Goal: Task Accomplishment & Management: Complete application form

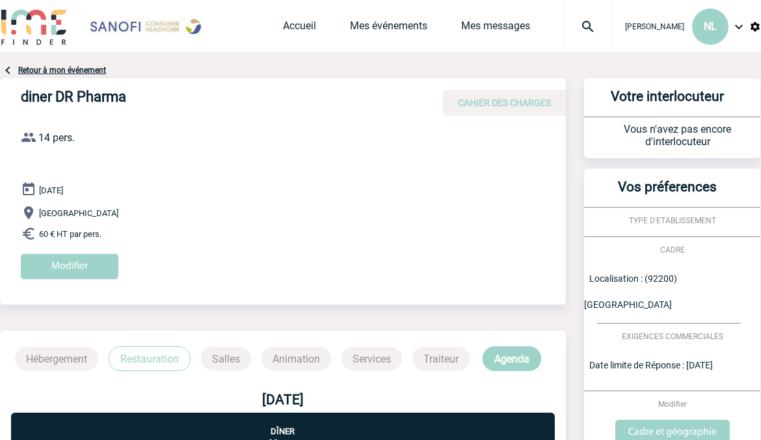
click at [27, 59] on div "Retour à mon événement diner DR Pharma CAHIER DES CHARGES diner DR Pharma le 20…" at bounding box center [380, 320] width 761 height 536
click at [25, 70] on link "Retour à mon événement" at bounding box center [62, 70] width 88 height 9
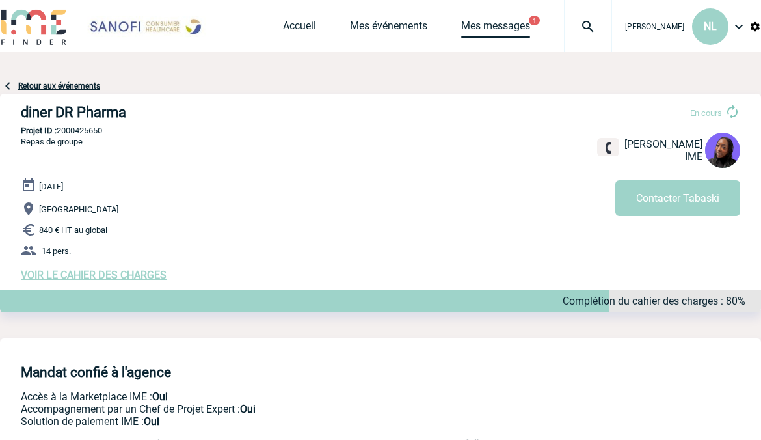
click at [520, 31] on link "Mes messages" at bounding box center [495, 29] width 69 height 18
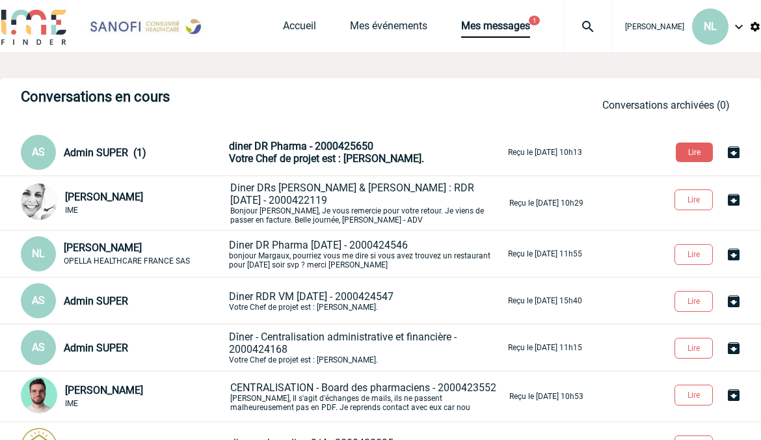
click at [323, 148] on span "diner DR Pharma - 2000425650" at bounding box center [301, 146] width 144 height 12
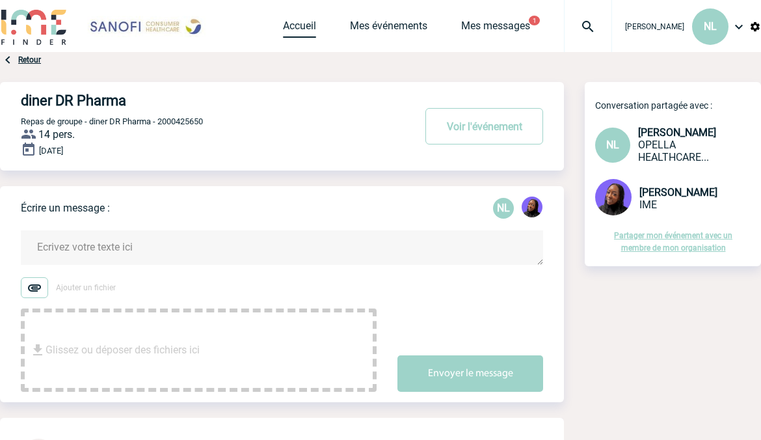
click at [308, 28] on link "Accueil" at bounding box center [299, 29] width 33 height 18
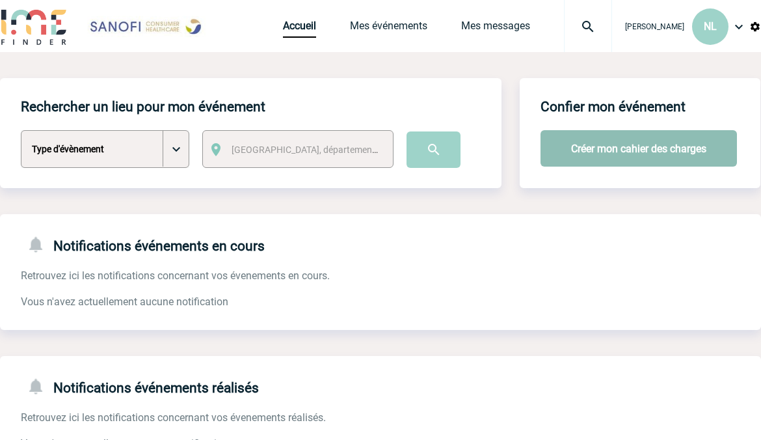
click at [601, 148] on button "Créer mon cahier des charges" at bounding box center [639, 148] width 197 height 36
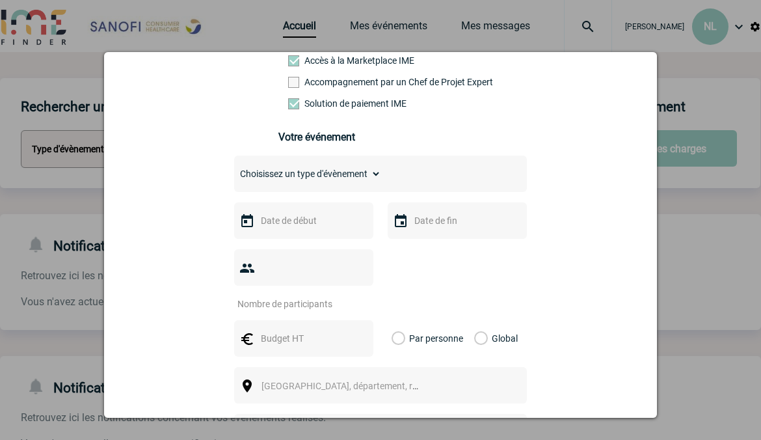
scroll to position [130, 0]
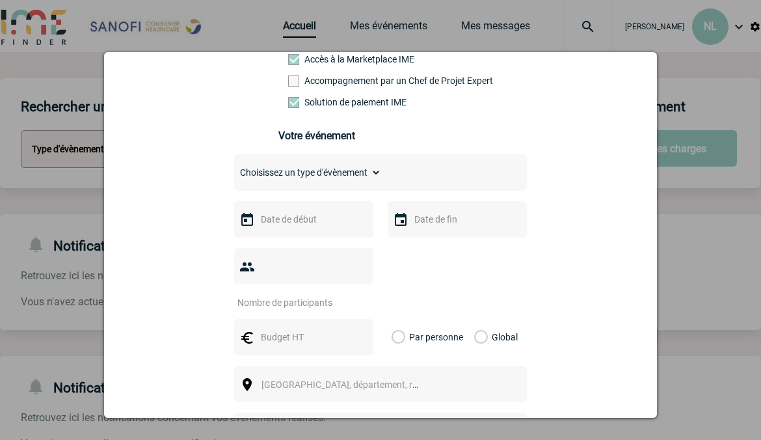
click at [349, 180] on select "Choisissez un type d'évènement Séminaire avec nuitée Séminaire sans nuitée Repa…" at bounding box center [307, 172] width 147 height 18
select select "1"
click at [234, 168] on select "Choisissez un type d'évènement Séminaire avec nuitée Séminaire sans nuitée Repa…" at bounding box center [307, 172] width 147 height 18
click at [296, 221] on input "text" at bounding box center [303, 219] width 90 height 17
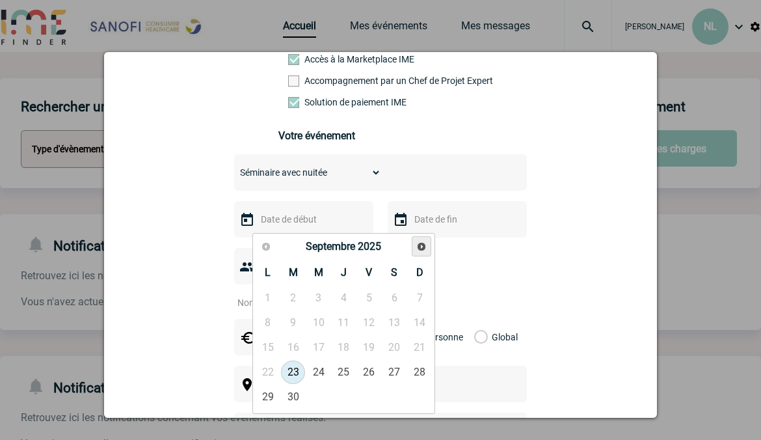
click at [422, 246] on span "Suivant" at bounding box center [422, 246] width 10 height 10
click at [420, 247] on span "Suivant" at bounding box center [422, 246] width 10 height 10
click at [299, 322] on link "4" at bounding box center [293, 322] width 24 height 23
type input "04-11-2025"
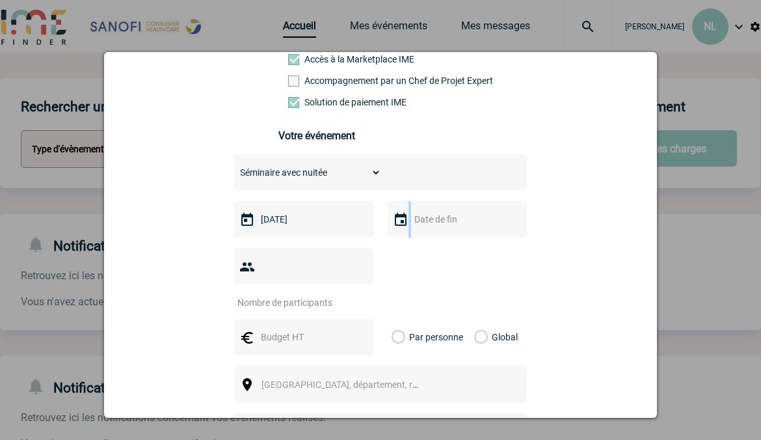
drag, startPoint x: 426, startPoint y: 233, endPoint x: 426, endPoint y: 226, distance: 6.5
click at [426, 226] on div at bounding box center [457, 219] width 139 height 36
click at [426, 226] on input "text" at bounding box center [456, 219] width 90 height 17
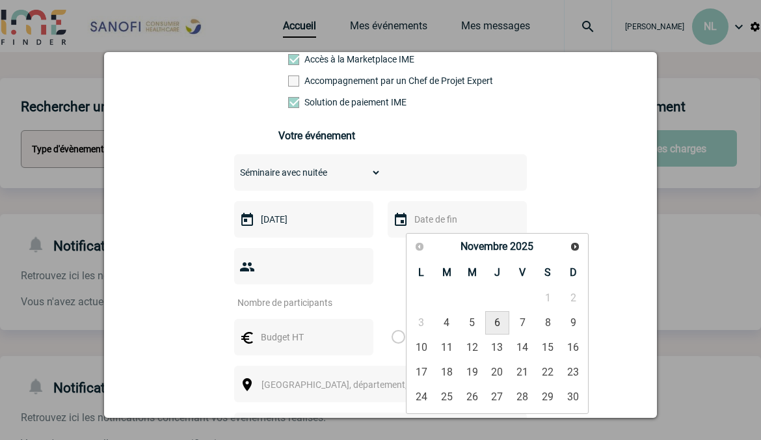
click at [497, 323] on link "6" at bounding box center [498, 322] width 24 height 23
type input "06-11-2025"
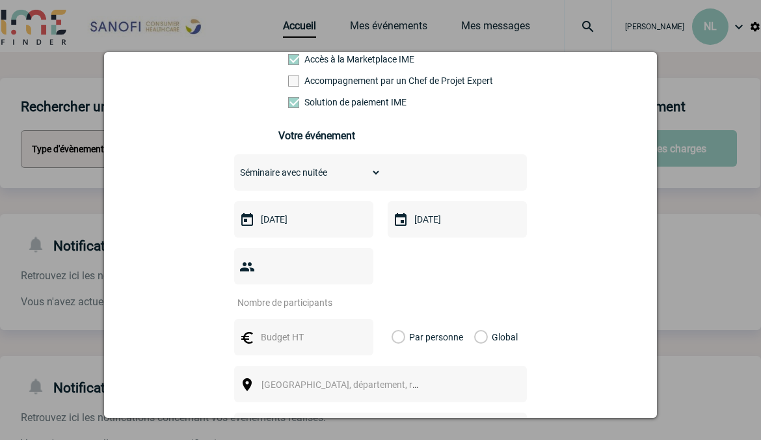
click at [301, 294] on input "number" at bounding box center [295, 302] width 122 height 17
click at [355, 294] on input "1" at bounding box center [295, 302] width 122 height 17
type input "10"
click at [303, 329] on input "text" at bounding box center [303, 337] width 90 height 17
type input "225"
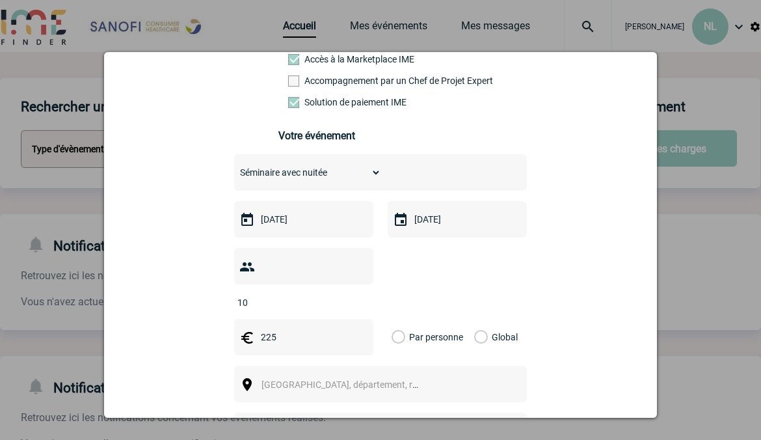
click at [396, 319] on label "Par personne" at bounding box center [399, 337] width 14 height 36
click at [0, 0] on input "Par personne" at bounding box center [0, 0] width 0 height 0
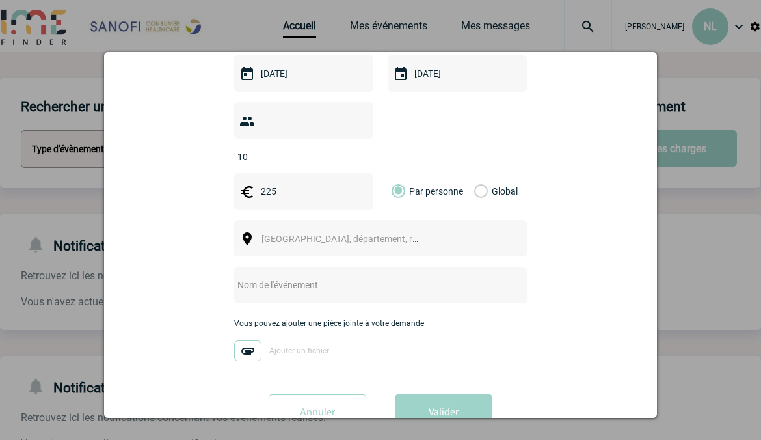
scroll to position [299, 0]
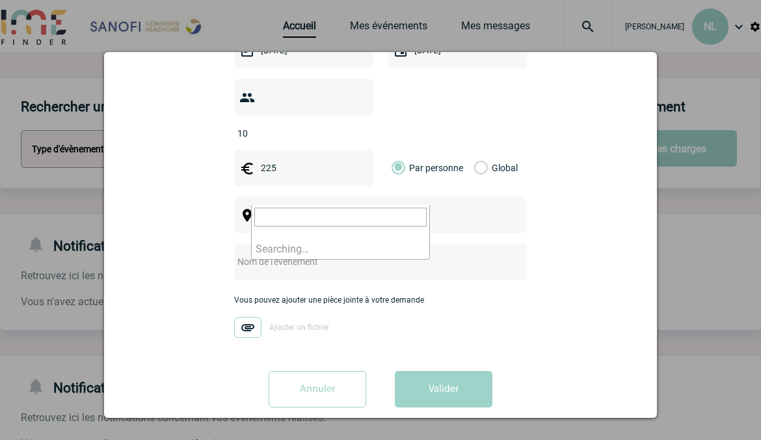
click at [273, 210] on span "Ville, département, région..." at bounding box center [352, 215] width 181 height 10
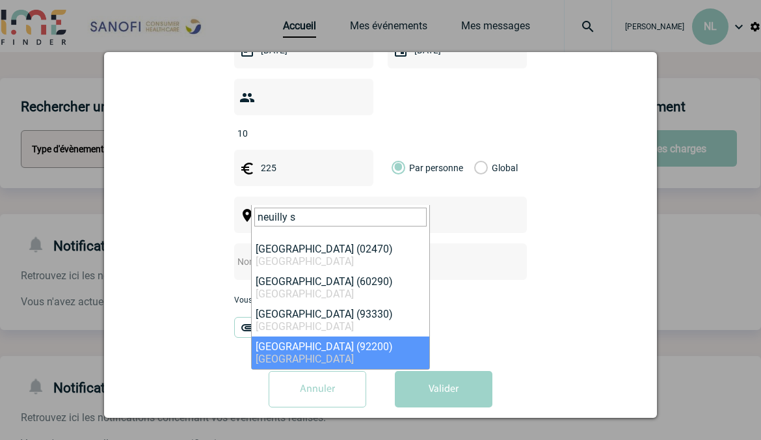
type input "neuilly s"
select select "51"
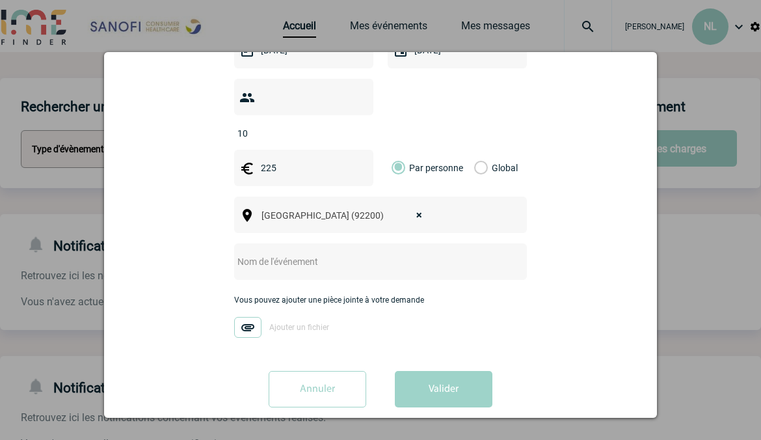
click at [312, 253] on input "text" at bounding box center [363, 261] width 258 height 17
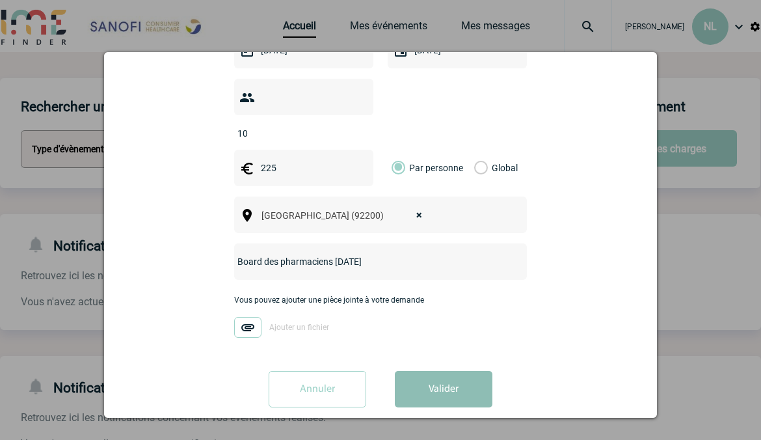
type input "Board des pharmaciens [DATE]"
click at [430, 376] on button "Valider" at bounding box center [444, 389] width 98 height 36
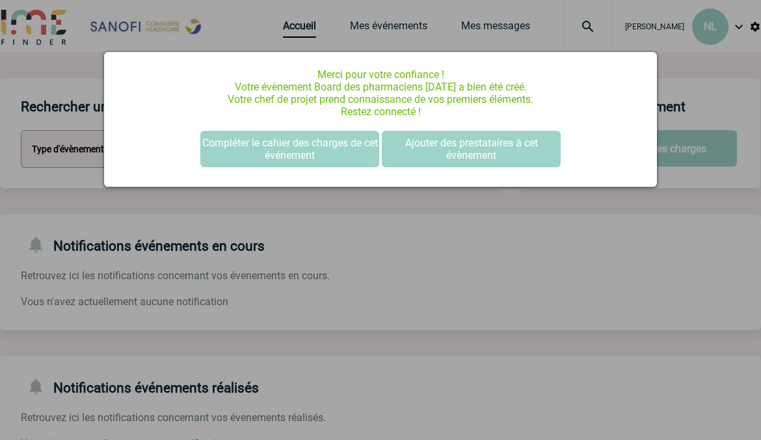
scroll to position [0, 0]
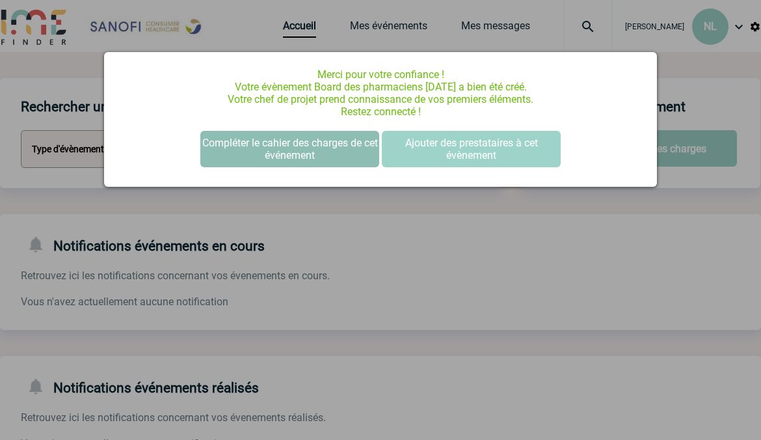
click at [338, 141] on button "Compléter le cahier des charges de cet événement" at bounding box center [289, 149] width 179 height 36
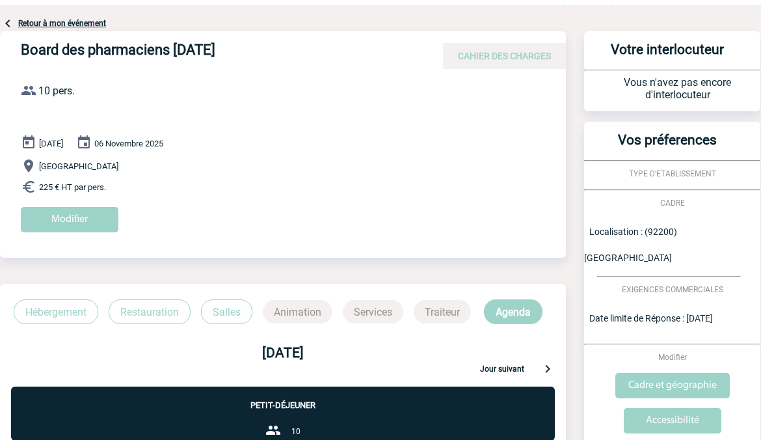
scroll to position [65, 0]
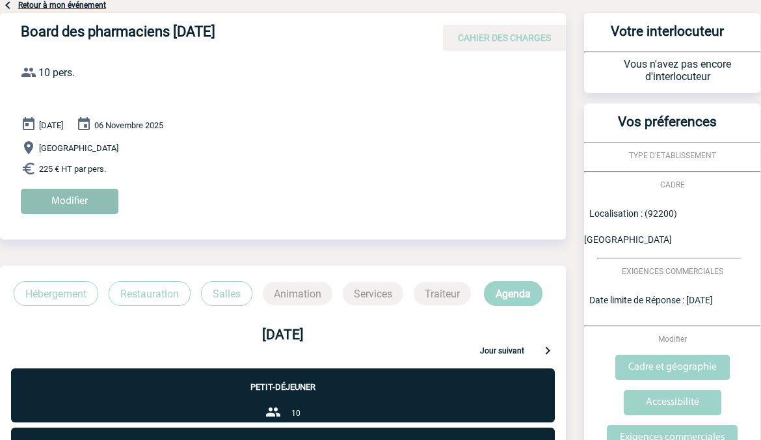
click at [58, 200] on input "Modifier" at bounding box center [70, 201] width 98 height 25
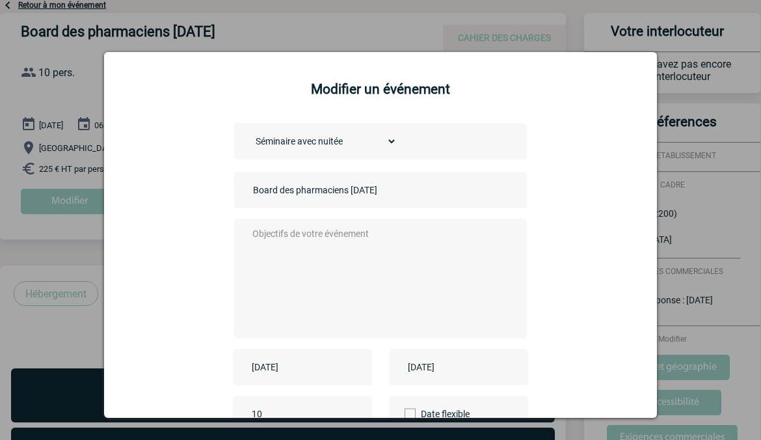
click at [286, 221] on div at bounding box center [380, 279] width 293 height 120
click at [297, 228] on textarea at bounding box center [377, 277] width 257 height 104
drag, startPoint x: 244, startPoint y: 234, endPoint x: 388, endPoint y: 253, distance: 145.1
click at [388, 253] on textarea "bonjour, j'ai réservé des" at bounding box center [377, 277] width 257 height 104
paste textarea "Bonjour Madame, J’ai réservé 9 pour la nuit du 4/11 et 10 pour la nuit du 5/11 …"
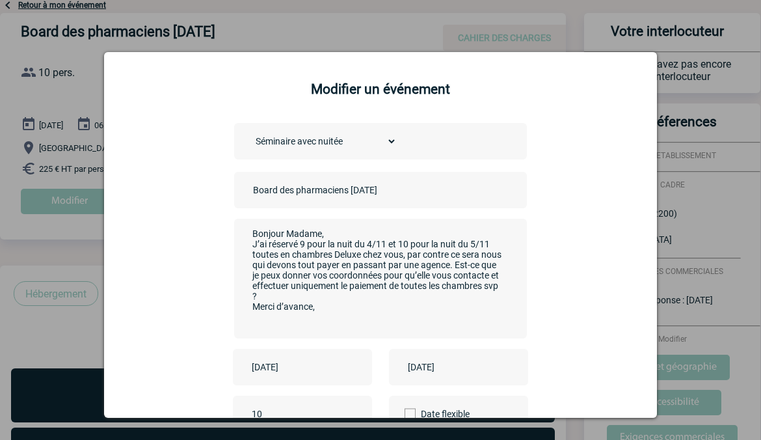
click at [305, 236] on textarea "Bonjour Madame, J’ai réservé 9 pour la nuit du 4/11 et 10 pour la nuit du 5/11 …" at bounding box center [377, 277] width 257 height 104
click at [303, 244] on textarea "Bonjour, J’ai réservé 9 pour la nuit du 4/11 et 10 pour la nuit du 5/11 toutes …" at bounding box center [377, 277] width 257 height 104
click at [390, 255] on textarea "Bonjour, J’ai réservé 9 chambres pour la nuit du 4/11 et 10 pour la nuit du 5/1…" at bounding box center [377, 277] width 257 height 104
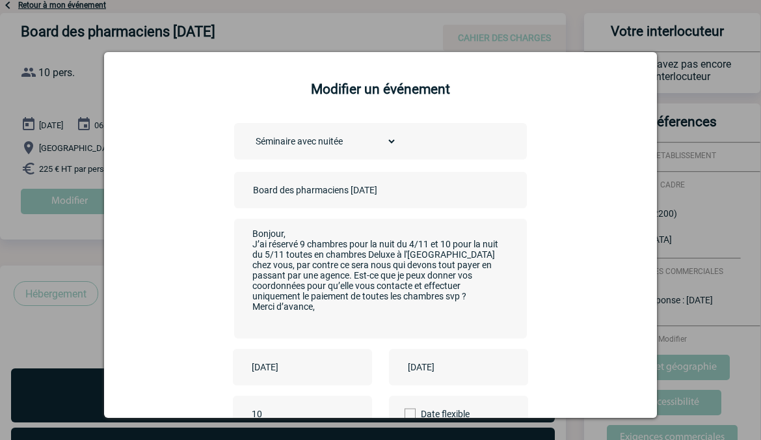
click at [419, 259] on textarea "Bonjour, J’ai réservé 9 chambres pour la nuit du 4/11 et 10 pour la nuit du 5/1…" at bounding box center [377, 277] width 257 height 104
click at [421, 255] on textarea "Bonjour, J’ai réservé 9 chambres pour la nuit du 4/11 et 10 pour la nuit du 5/1…" at bounding box center [377, 277] width 257 height 104
click at [456, 260] on textarea "Bonjour, J’ai réservé 9 chambres pour la nuit du 4/11 et 10 pour la nuit du 5/1…" at bounding box center [377, 277] width 257 height 104
drag, startPoint x: 288, startPoint y: 268, endPoint x: 249, endPoint y: 269, distance: 38.4
click at [249, 269] on textarea "Bonjour, J’ai réservé 9 chambres pour la nuit du 4/11 et 10 pour la nuit du 5/1…" at bounding box center [377, 277] width 257 height 104
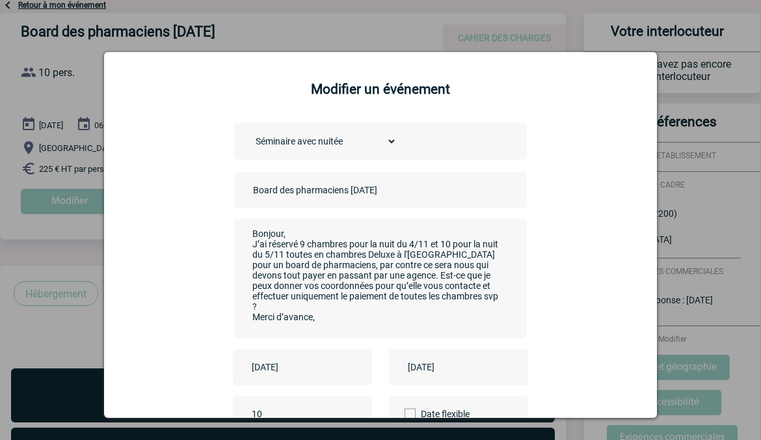
click at [400, 266] on textarea "Bonjour, J’ai réservé 9 chambres pour la nuit du 4/11 et 10 pour la nuit du 5/1…" at bounding box center [377, 277] width 257 height 104
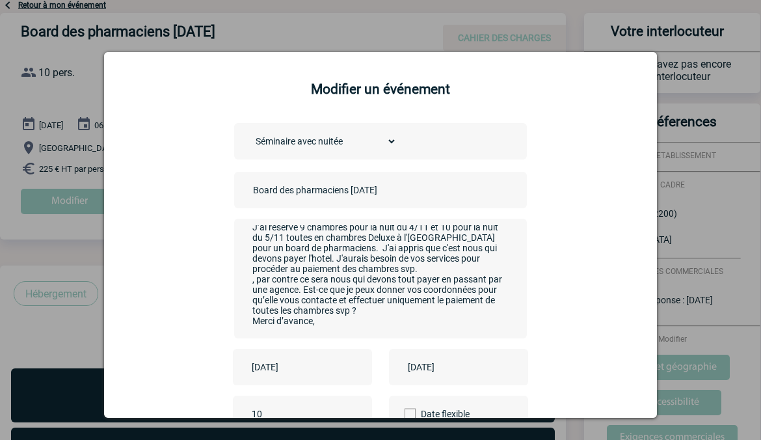
scroll to position [33, 0]
drag, startPoint x: 469, startPoint y: 300, endPoint x: 247, endPoint y: 266, distance: 224.6
click at [249, 266] on textarea "Bonjour, J’ai réservé 9 chambres pour la nuit du 4/11 et 10 pour la nuit du 5/1…" at bounding box center [377, 277] width 257 height 104
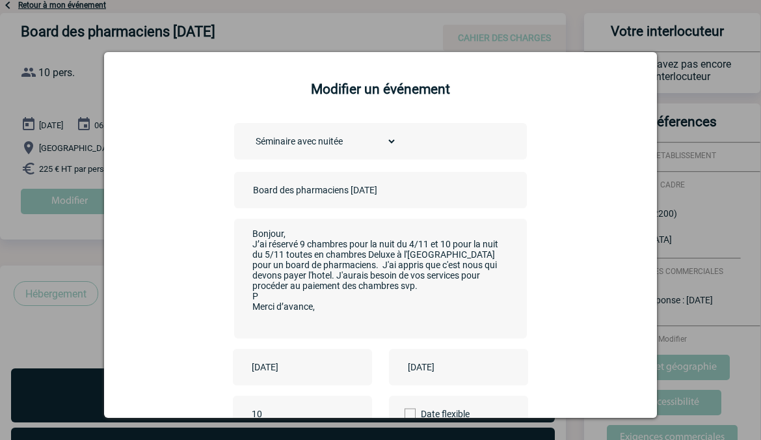
scroll to position [0, 0]
paste textarea "Sara@hpnparis.com (gestionnaire des réservations groupes) Sarah@hpnparis.com Co…"
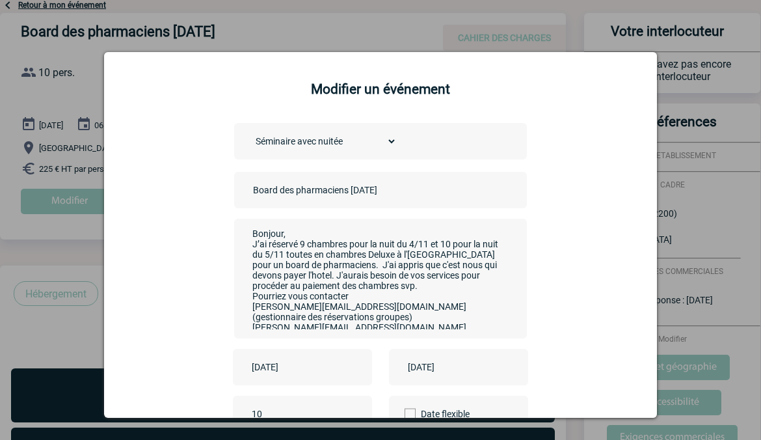
scroll to position [40, 0]
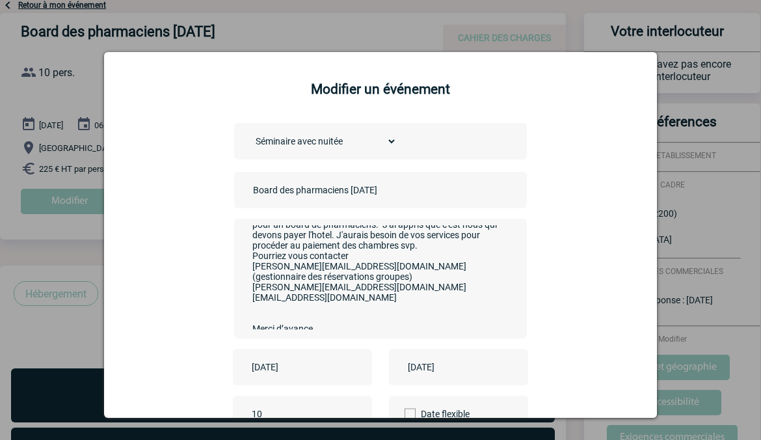
click at [352, 254] on textarea "Bonjour, J’ai réservé 9 chambres pour la nuit du 4/11 et 10 pour la nuit du 5/1…" at bounding box center [377, 277] width 257 height 104
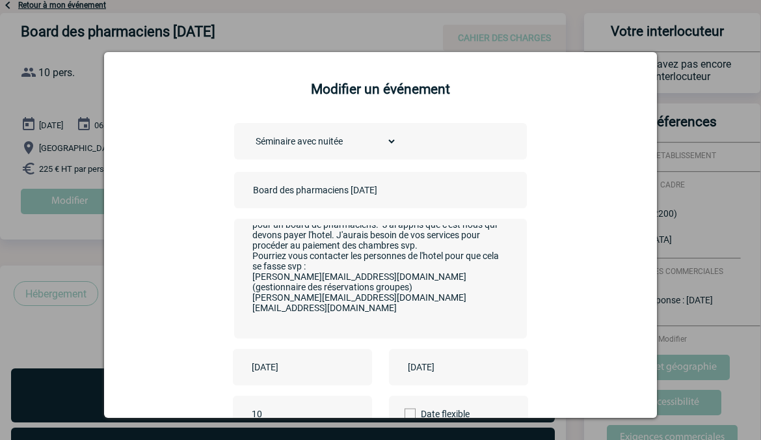
click at [348, 312] on textarea "Bonjour, J’ai réservé 9 chambres pour la nuit du 4/11 et 10 pour la nuit du 5/1…" at bounding box center [377, 277] width 257 height 104
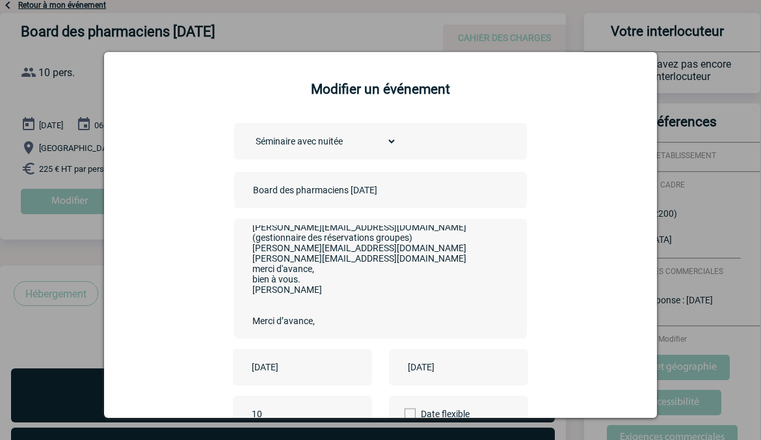
scroll to position [65, 0]
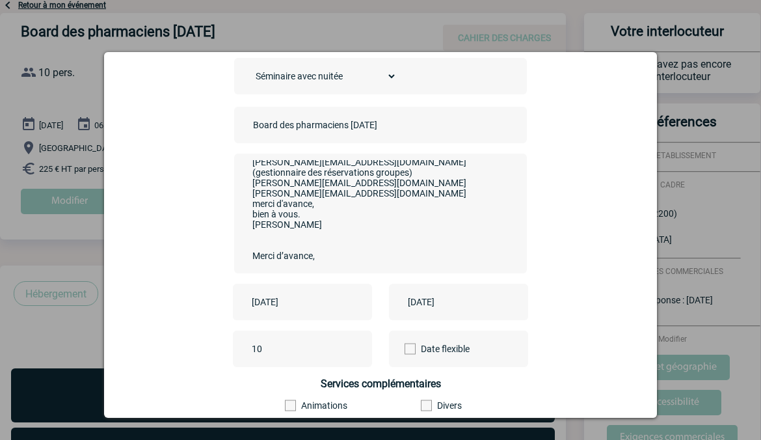
click at [294, 303] on input "2025-11-04" at bounding box center [294, 302] width 90 height 17
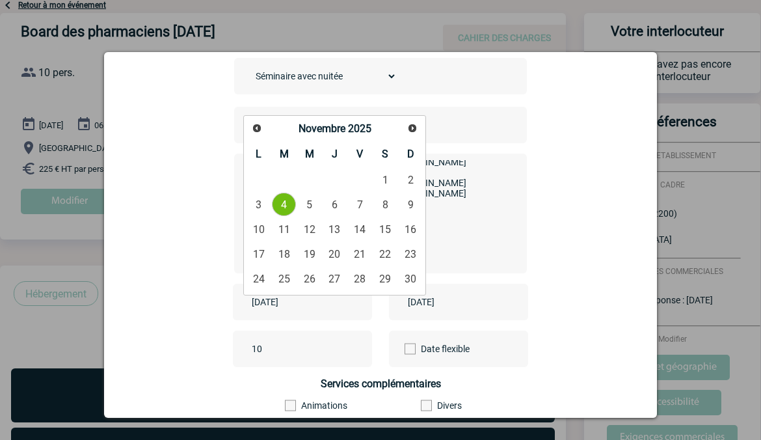
click at [280, 202] on link "4" at bounding box center [284, 204] width 24 height 23
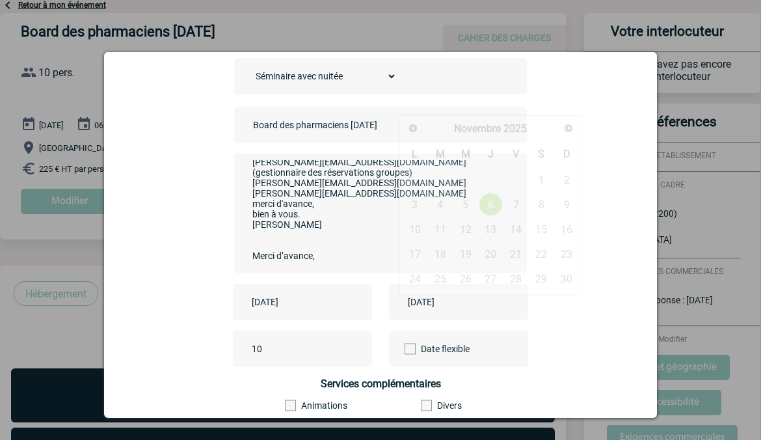
click at [446, 308] on input "2025-11-06" at bounding box center [450, 302] width 90 height 17
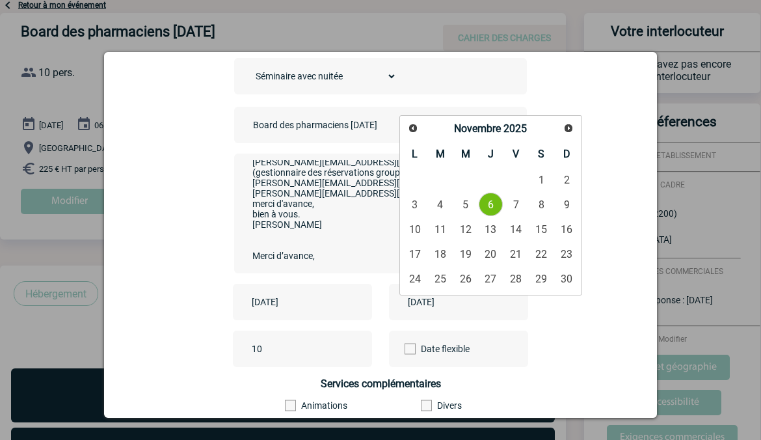
click at [495, 198] on link "6" at bounding box center [491, 204] width 24 height 23
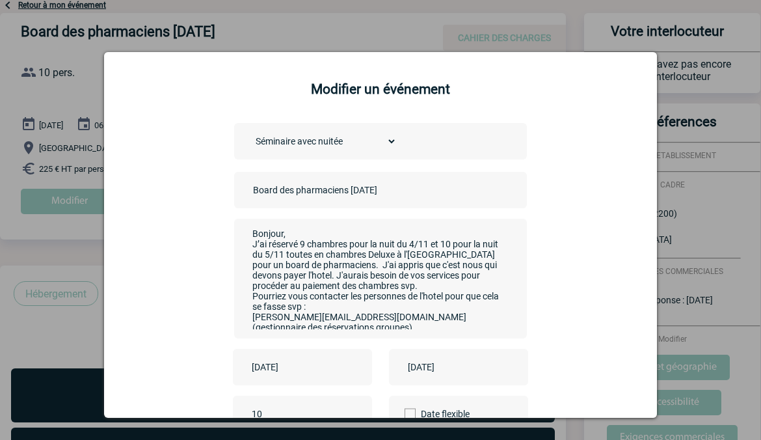
scroll to position [0, 0]
click at [406, 269] on textarea "Bonjour, J’ai réservé 9 chambres pour la nuit du 4/11 et 10 pour la nuit du 5/1…" at bounding box center [377, 277] width 257 height 104
drag, startPoint x: 407, startPoint y: 266, endPoint x: 419, endPoint y: 265, distance: 12.4
click at [419, 265] on textarea "Bonjour, J’ai réservé 9 chambres pour la nuit du 4/11 et 10 pour la nuit du 5/1…" at bounding box center [377, 277] width 257 height 104
click at [355, 279] on textarea "Bonjour, J’ai réservé 9 chambres pour la nuit du 4/11 et 10 pour la nuit du 5/1…" at bounding box center [377, 277] width 257 height 104
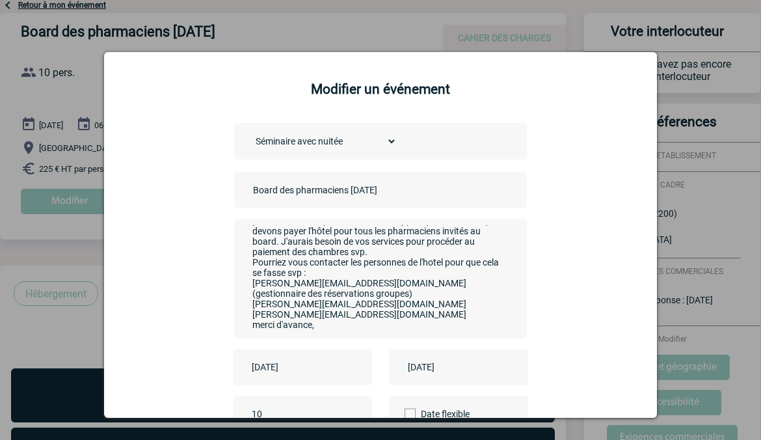
scroll to position [65, 0]
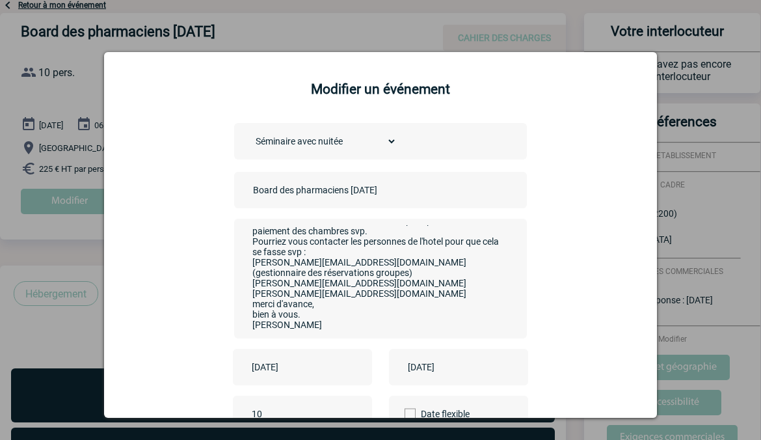
click at [432, 239] on textarea "Bonjour, J’ai réservé 9 chambres pour la nuit du 4/11 et 10 pour la nuit du 5/1…" at bounding box center [377, 277] width 257 height 104
click at [432, 245] on textarea "Bonjour, J’ai réservé 9 chambres pour la nuit du 4/11 et 10 pour la nuit du 5/1…" at bounding box center [377, 277] width 257 height 104
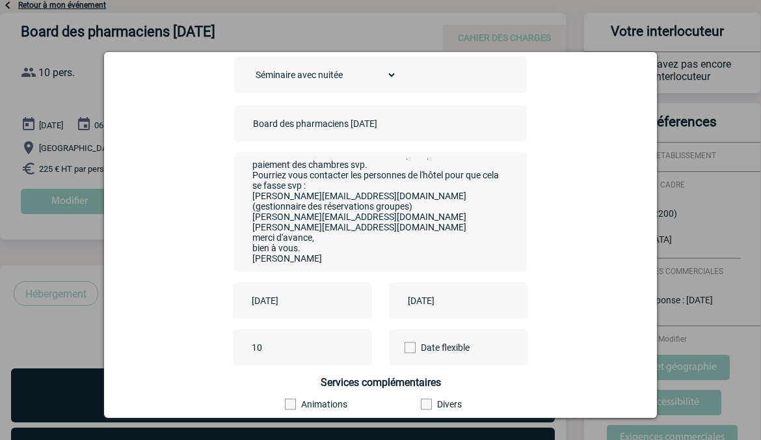
scroll to position [171, 0]
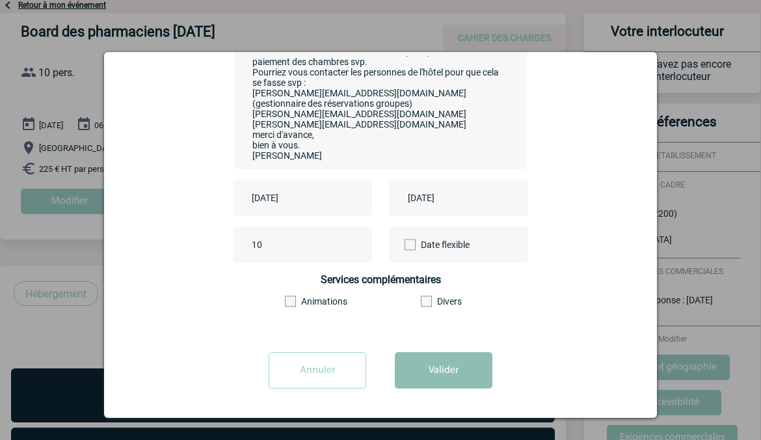
type textarea "Bonjour, J’ai réservé 9 chambres pour la nuit du 4/11 et 10 pour la nuit du 5/1…"
click at [427, 371] on button "Valider" at bounding box center [444, 370] width 98 height 36
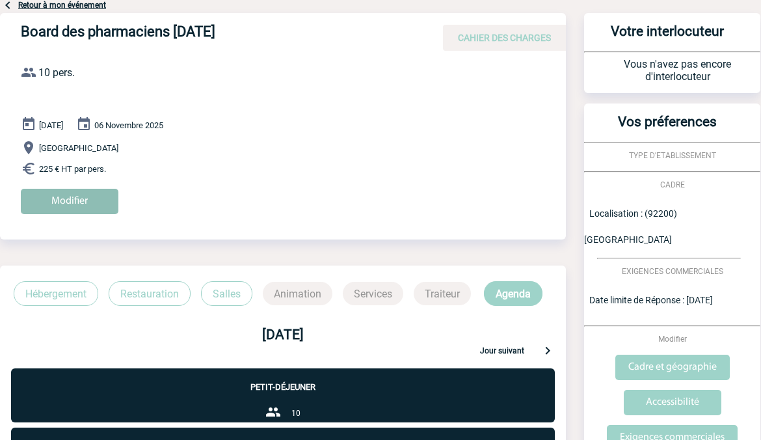
click at [59, 202] on input "Modifier" at bounding box center [70, 201] width 98 height 25
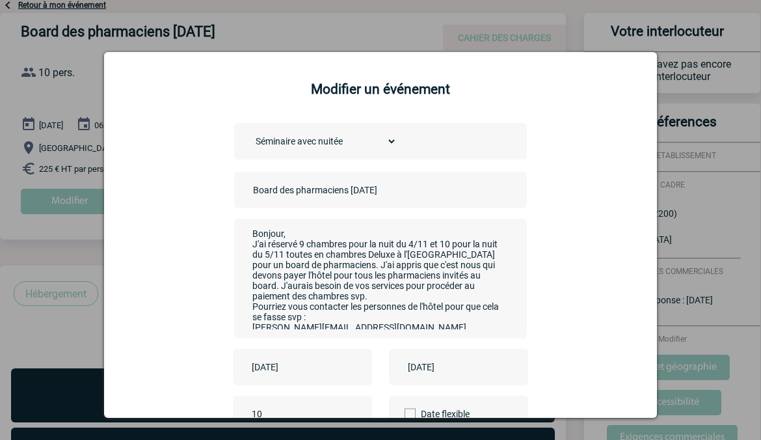
click at [437, 299] on textarea "Bonjour, J'ai réservé 9 chambres pour la nuit du 4/11 et 10 pour la nuit du 5/1…" at bounding box center [377, 277] width 257 height 104
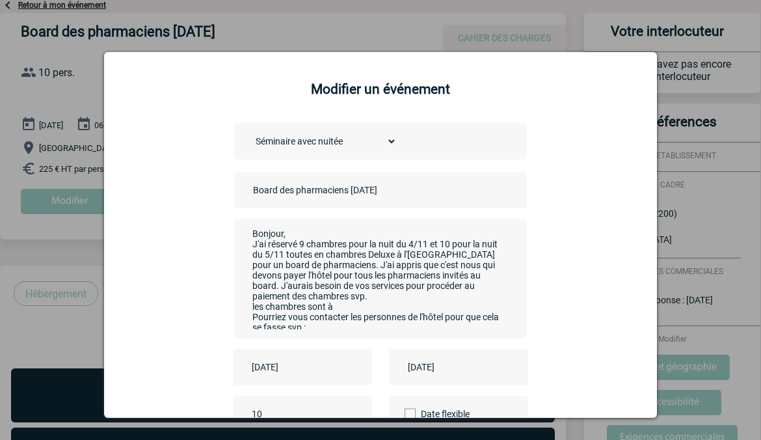
paste textarea "Le tarif par nuit par catégorie de chambres est: • 205€ par nuit en chambre cla…"
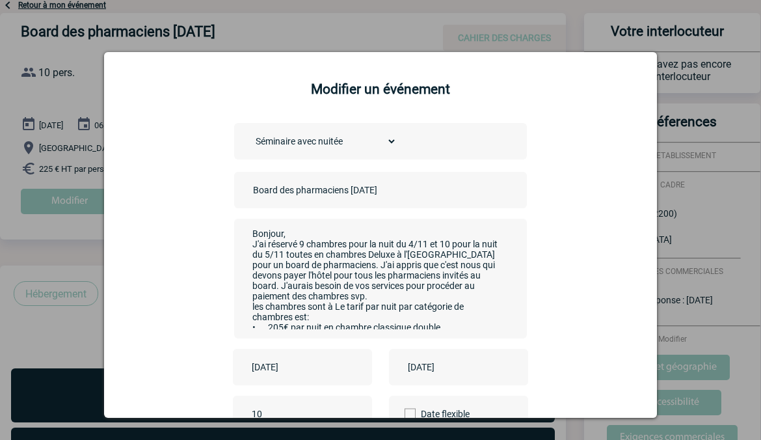
scroll to position [29, 0]
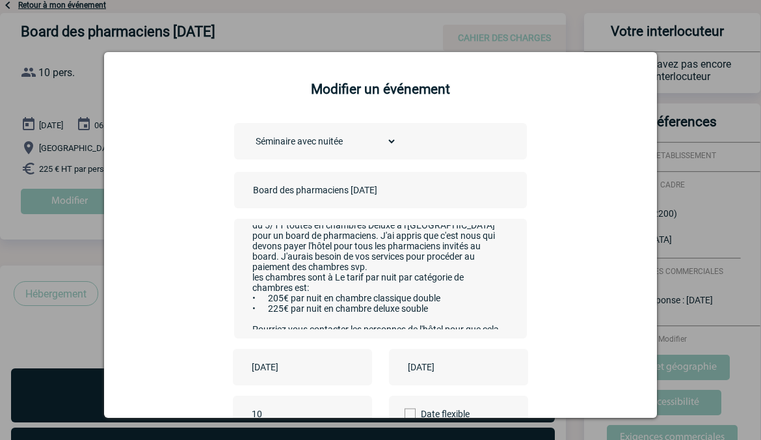
drag, startPoint x: 445, startPoint y: 307, endPoint x: 247, endPoint y: 301, distance: 198.6
click at [249, 301] on textarea "Bonjour, J'ai réservé 9 chambres pour la nuit du 4/11 et 10 pour la nuit du 5/1…" at bounding box center [377, 277] width 257 height 104
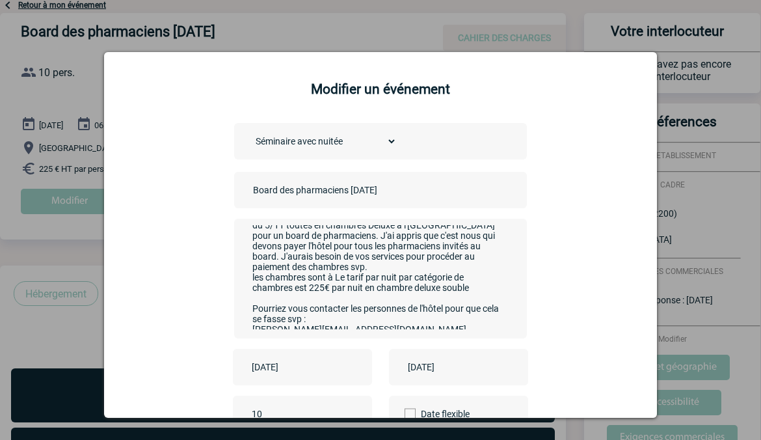
drag, startPoint x: 331, startPoint y: 281, endPoint x: 301, endPoint y: 293, distance: 32.1
click at [301, 293] on textarea "Bonjour, J'ai réservé 9 chambres pour la nuit du 4/11 et 10 pour la nuit du 5/1…" at bounding box center [377, 277] width 257 height 104
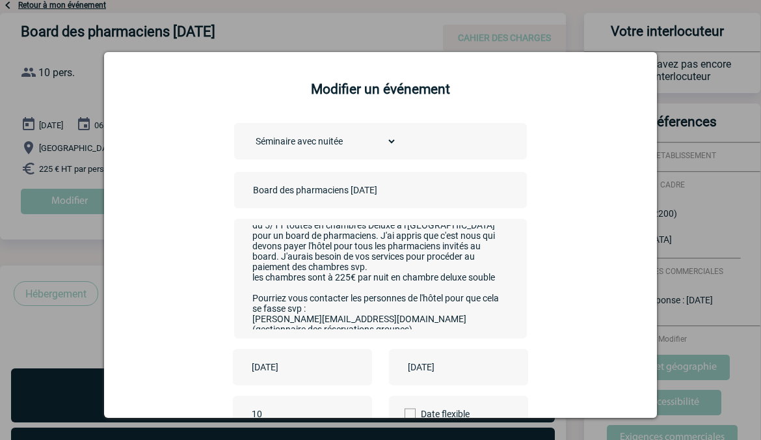
click at [290, 292] on textarea "Bonjour, J'ai réservé 9 chambres pour la nuit du 4/11 et 10 pour la nuit du 5/1…" at bounding box center [377, 277] width 257 height 104
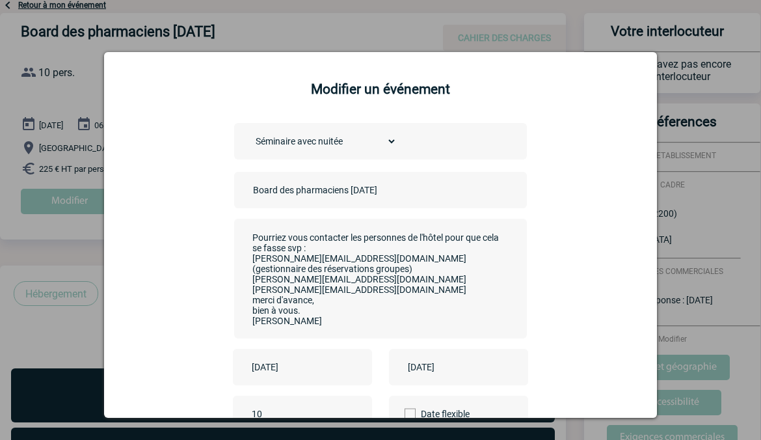
scroll to position [65, 0]
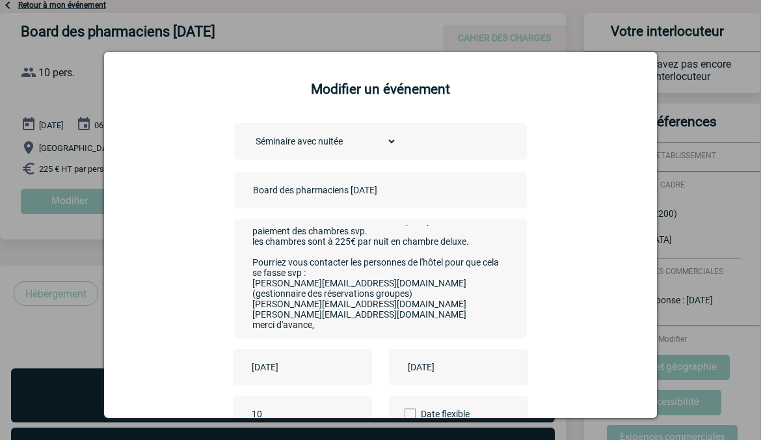
click at [267, 256] on textarea "Bonjour, J'ai réservé 9 chambres pour la nuit du 4/11 et 10 pour la nuit du 5/1…" at bounding box center [377, 277] width 257 height 104
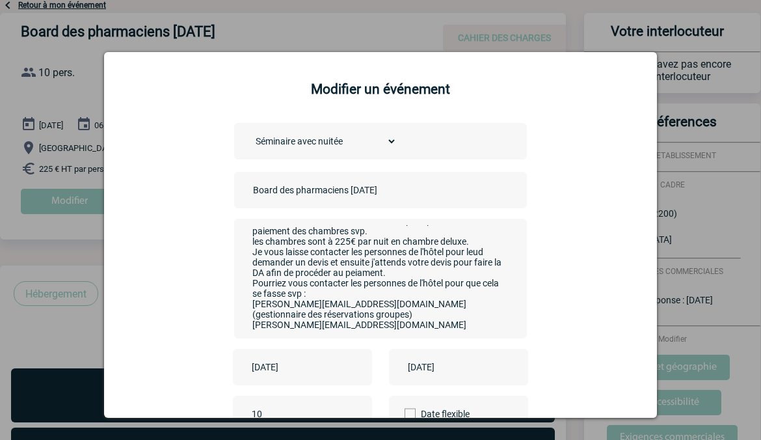
click at [392, 277] on textarea "Bonjour, J'ai réservé 9 chambres pour la nuit du 4/11 et 10 pour la nuit du 5/1…" at bounding box center [377, 277] width 257 height 104
click at [393, 279] on textarea "Bonjour, J'ai réservé 9 chambres pour la nuit du 4/11 et 10 pour la nuit du 5/1…" at bounding box center [377, 277] width 257 height 104
drag, startPoint x: 393, startPoint y: 279, endPoint x: 377, endPoint y: 279, distance: 16.3
click at [377, 279] on textarea "Bonjour, J'ai réservé 9 chambres pour la nuit du 4/11 et 10 pour la nuit du 5/1…" at bounding box center [377, 277] width 257 height 104
click at [463, 256] on textarea "Bonjour, J'ai réservé 9 chambres pour la nuit du 4/11 et 10 pour la nuit du 5/1…" at bounding box center [377, 277] width 257 height 104
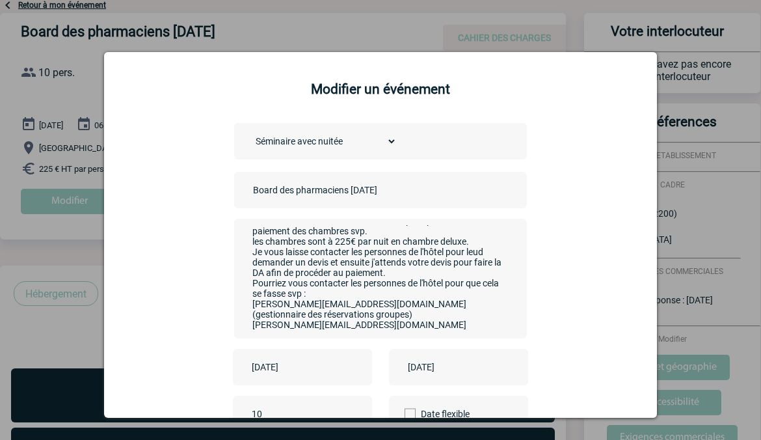
click at [477, 255] on textarea "Bonjour, J'ai réservé 9 chambres pour la nuit du 4/11 et 10 pour la nuit du 5/1…" at bounding box center [377, 277] width 257 height 104
click at [325, 266] on textarea "Bonjour, J'ai réservé 9 chambres pour la nuit du 4/11 et 10 pour la nuit du 5/1…" at bounding box center [377, 277] width 257 height 104
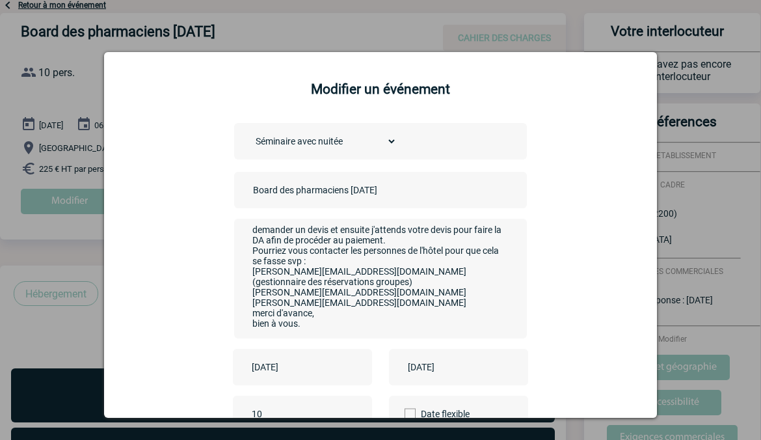
scroll to position [163, 0]
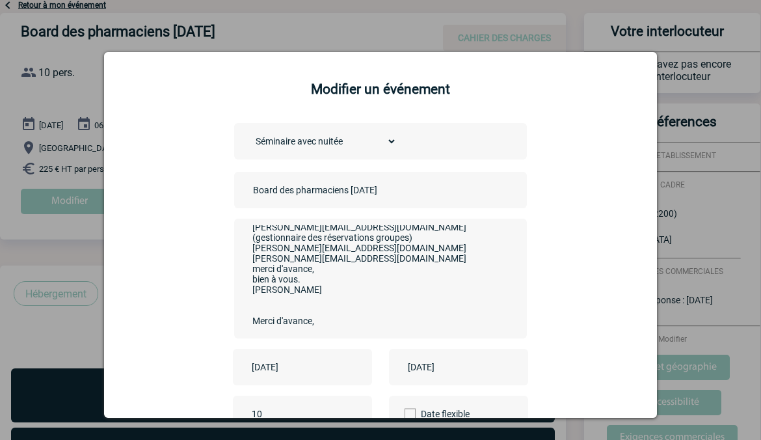
drag, startPoint x: 249, startPoint y: 308, endPoint x: 341, endPoint y: 248, distance: 109.9
click at [342, 245] on textarea "Bonjour, J'ai réservé 9 chambres pour la nuit du 4/11 et 10 pour la nuit du 5/1…" at bounding box center [377, 277] width 257 height 104
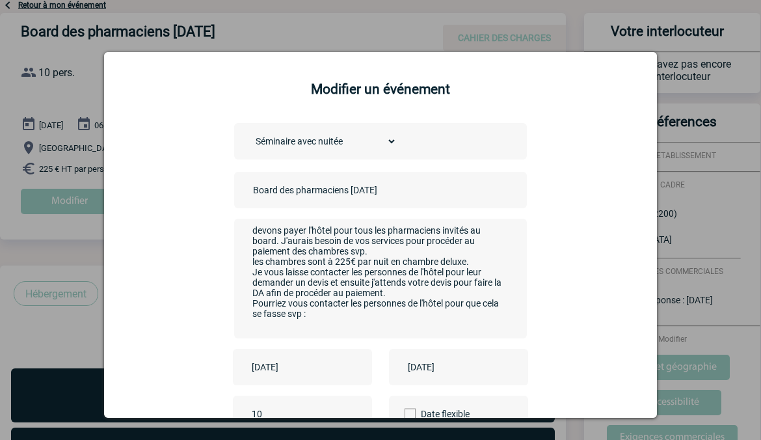
scroll to position [65, 0]
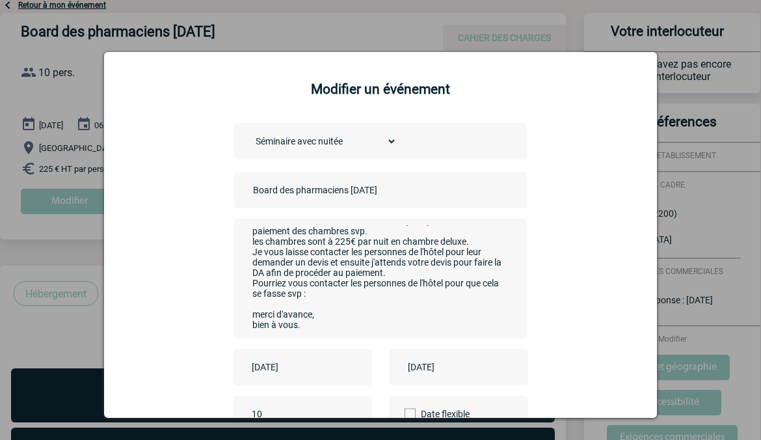
click at [443, 256] on textarea "Bonjour, J'ai réservé 9 chambres pour la nuit du 4/11 et 10 pour la nuit du 5/1…" at bounding box center [377, 277] width 257 height 104
paste textarea "Sara@hpnparis.com (gestionnaire des réservations groupes) Sarah@hpnparis.com Co…"
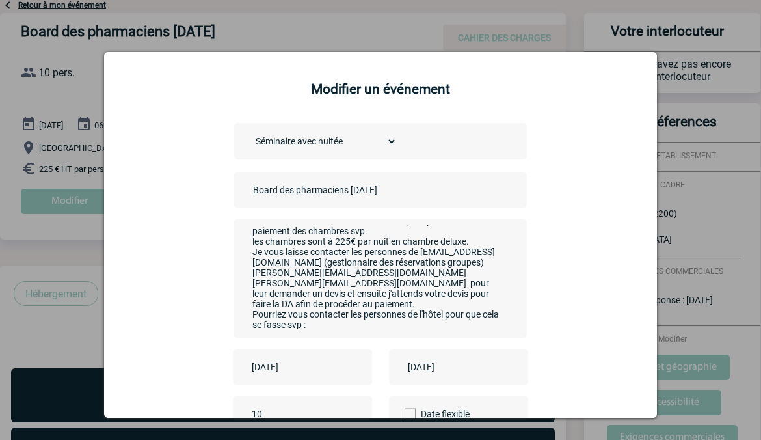
click at [270, 266] on textarea "Bonjour, J'ai réservé 9 chambres pour la nuit du 4/11 et 10 pour la nuit du 5/1…" at bounding box center [377, 277] width 257 height 104
click at [271, 266] on textarea "Bonjour, J'ai réservé 9 chambres pour la nuit du 4/11 et 10 pour la nuit du 5/1…" at bounding box center [377, 277] width 257 height 104
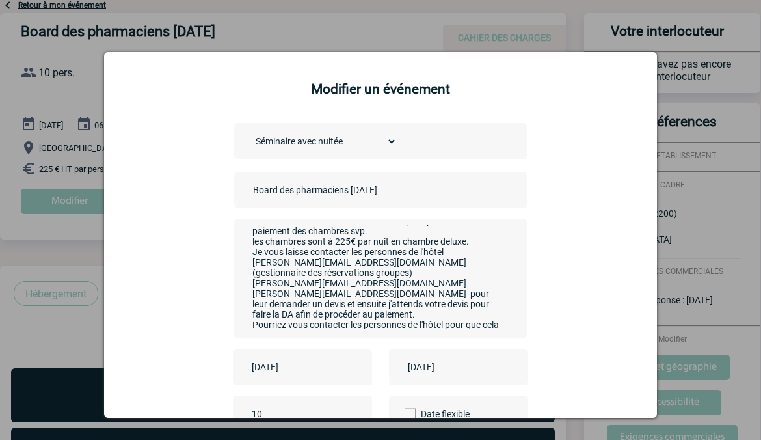
click at [318, 276] on textarea "Bonjour, J'ai réservé 9 chambres pour la nuit du 4/11 et 10 pour la nuit du 5/1…" at bounding box center [377, 277] width 257 height 104
click at [387, 279] on textarea "Bonjour, J'ai réservé 9 chambres pour la nuit du 4/11 et 10 pour la nuit du 5/1…" at bounding box center [377, 277] width 257 height 104
click at [249, 290] on textarea "Bonjour, J'ai réservé 9 chambres pour la nuit du 4/11 et 10 pour la nuit du 5/1…" at bounding box center [377, 277] width 257 height 104
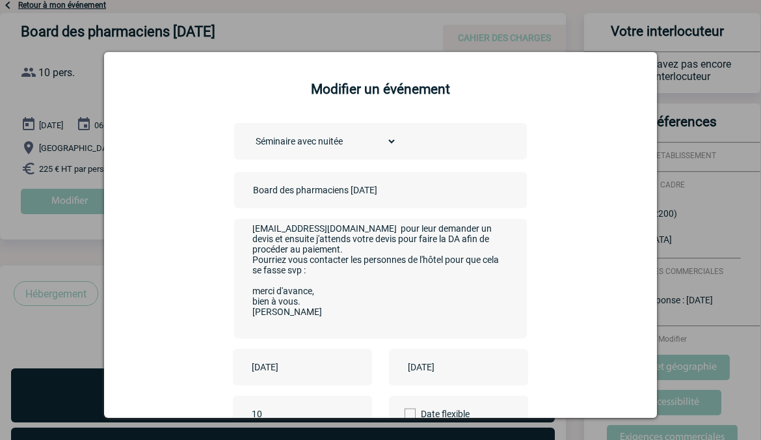
drag, startPoint x: 338, startPoint y: 260, endPoint x: 229, endPoint y: 244, distance: 110.5
click at [234, 244] on div "Bonjour, J'ai réservé 9 chambres pour la nuit du 4/11 et 10 pour la nuit du 5/1…" at bounding box center [380, 279] width 293 height 120
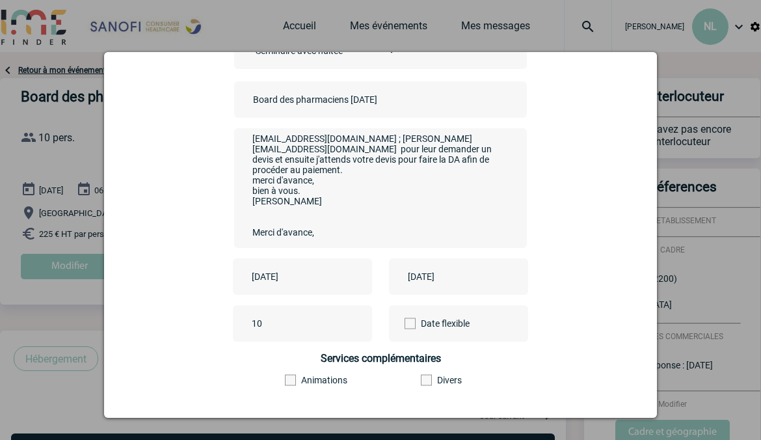
scroll to position [171, 0]
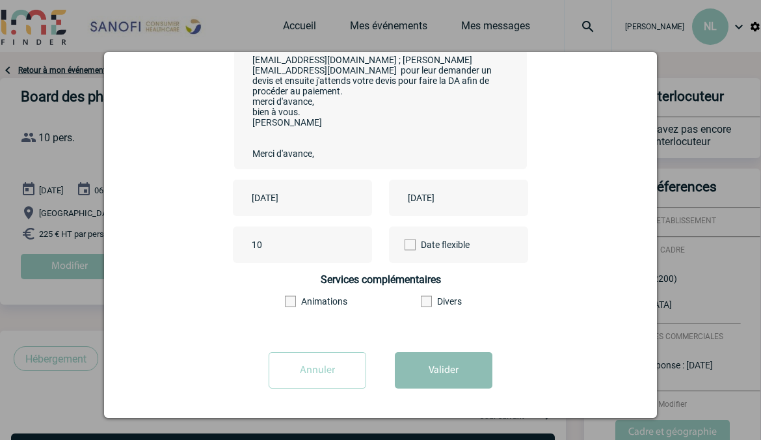
type textarea "Bonjour, J'ai réservé 9 chambres pour la nuit du 4/11 et 10 pour la nuit du 5/1…"
click at [438, 365] on button "Valider" at bounding box center [444, 370] width 98 height 36
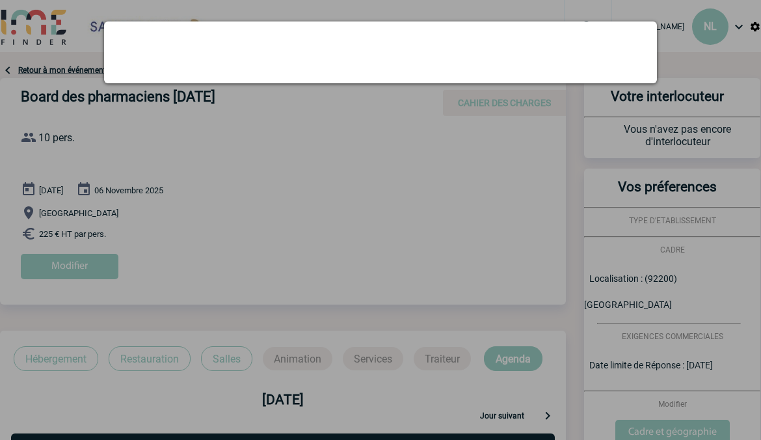
scroll to position [0, 0]
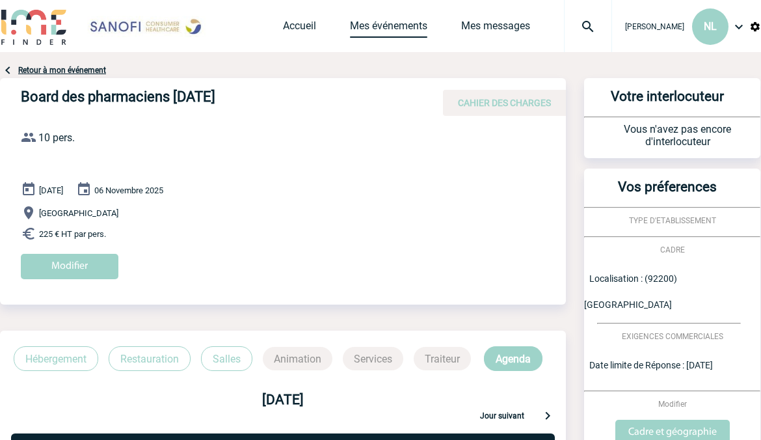
click at [418, 27] on link "Mes événements" at bounding box center [388, 29] width 77 height 18
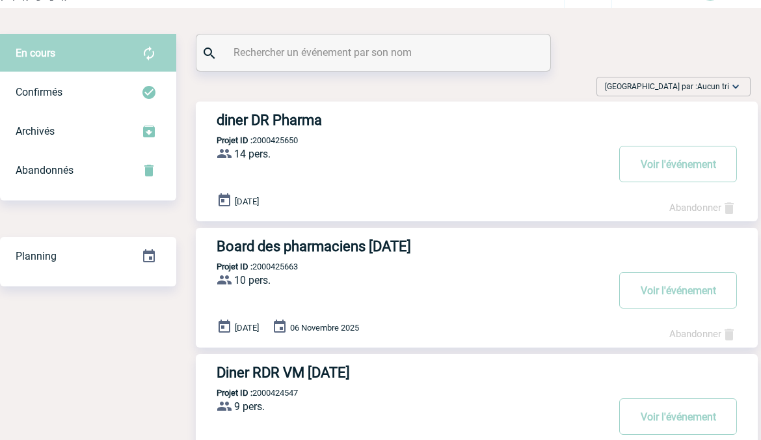
scroll to position [65, 0]
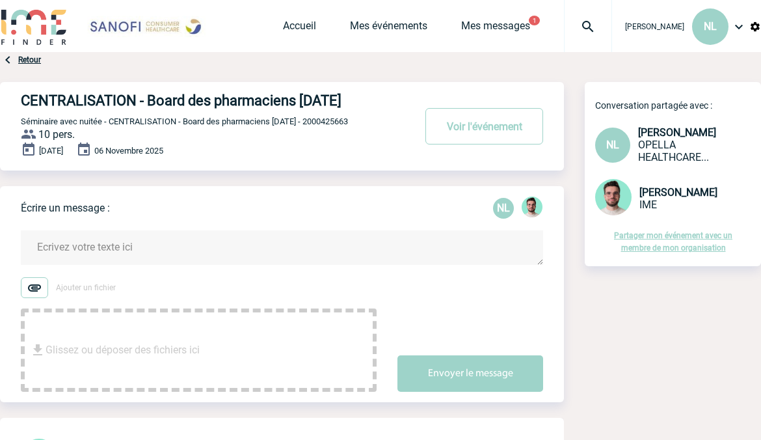
click at [138, 261] on textarea at bounding box center [282, 247] width 523 height 34
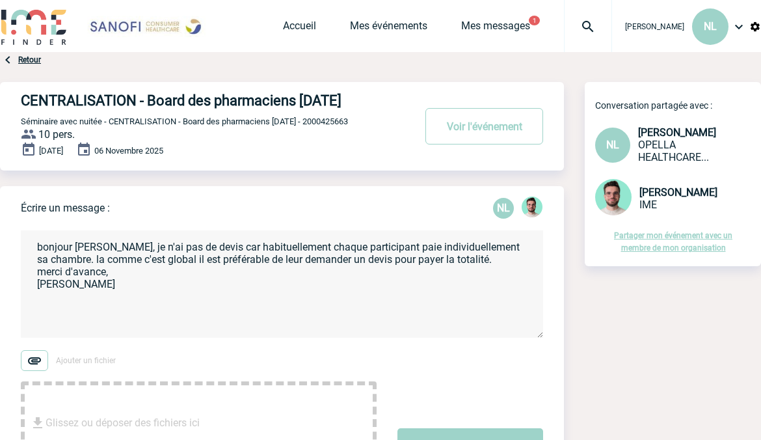
click at [124, 267] on textarea "bonjour [PERSON_NAME], je n'ai pas de devis car habituellement chaque participa…" at bounding box center [282, 283] width 523 height 107
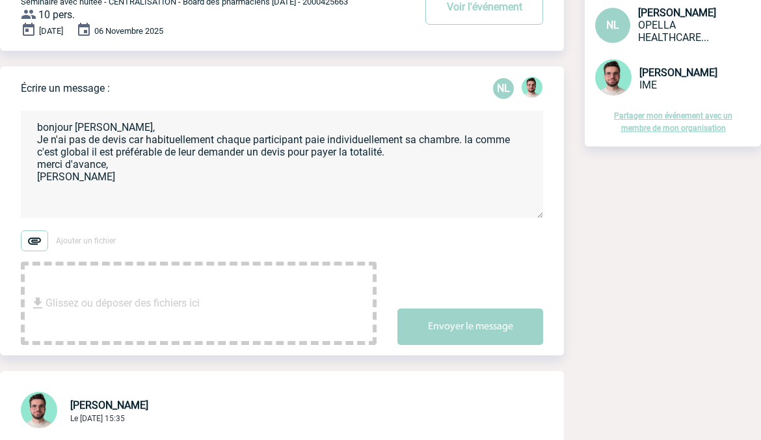
scroll to position [260, 0]
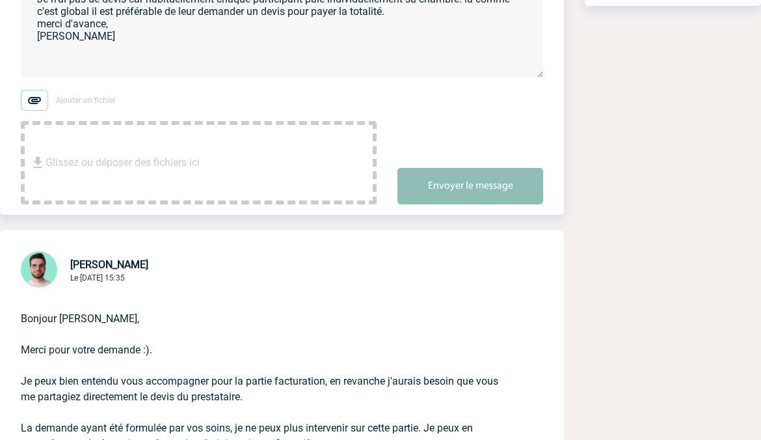
type textarea "bonjour [PERSON_NAME], Je n'ai pas de devis car habituellement chaque participa…"
click at [428, 195] on button "Envoyer le message" at bounding box center [471, 186] width 146 height 36
